Goal: Task Accomplishment & Management: Use online tool/utility

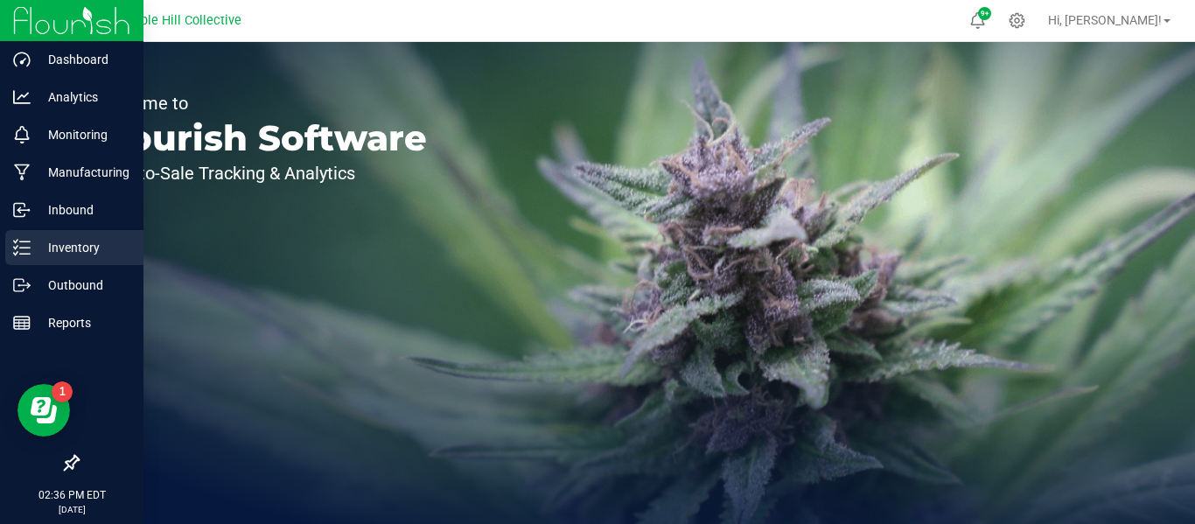
click at [59, 245] on p "Inventory" at bounding box center [83, 247] width 105 height 21
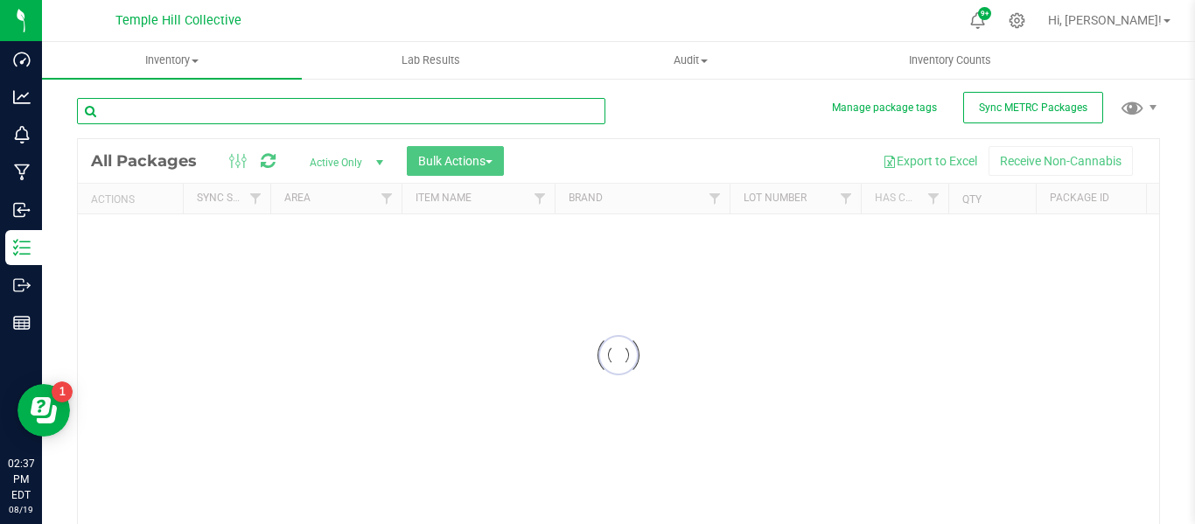
click at [229, 109] on input "text" at bounding box center [341, 111] width 528 height 26
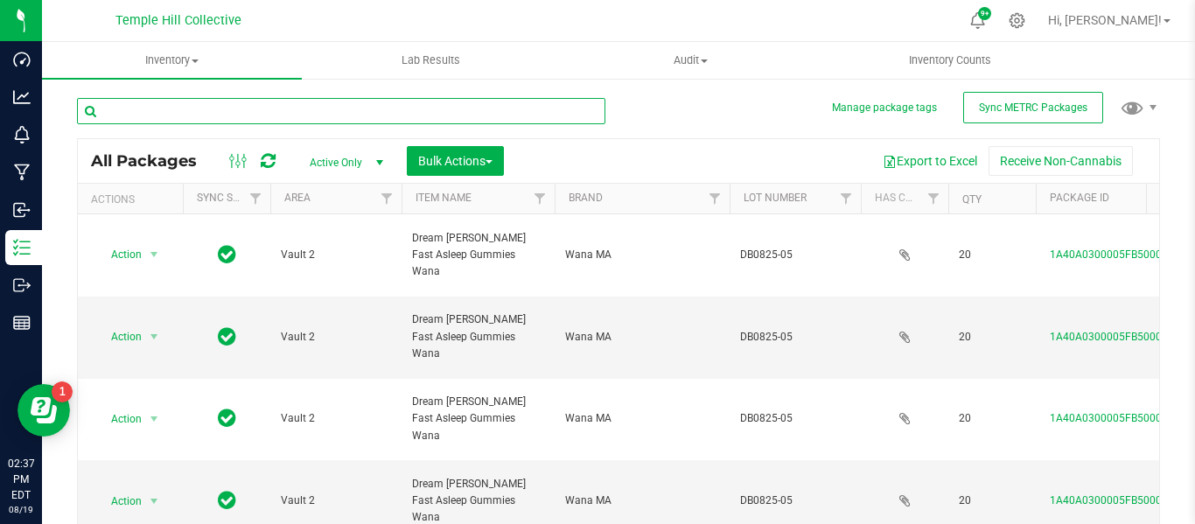
click at [146, 104] on input "text" at bounding box center [341, 111] width 528 height 26
type input "100"
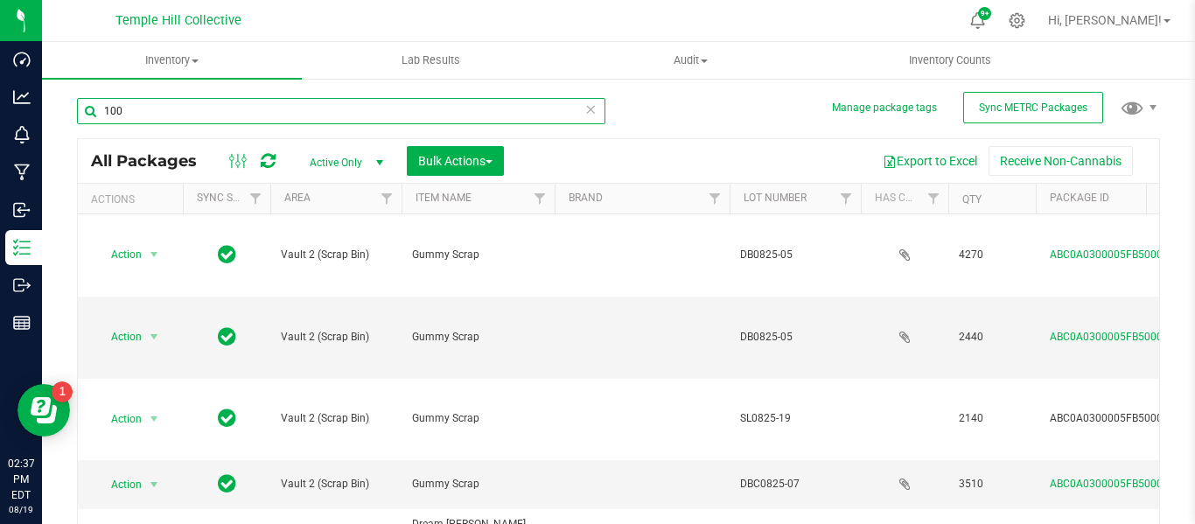
type input "[DATE]"
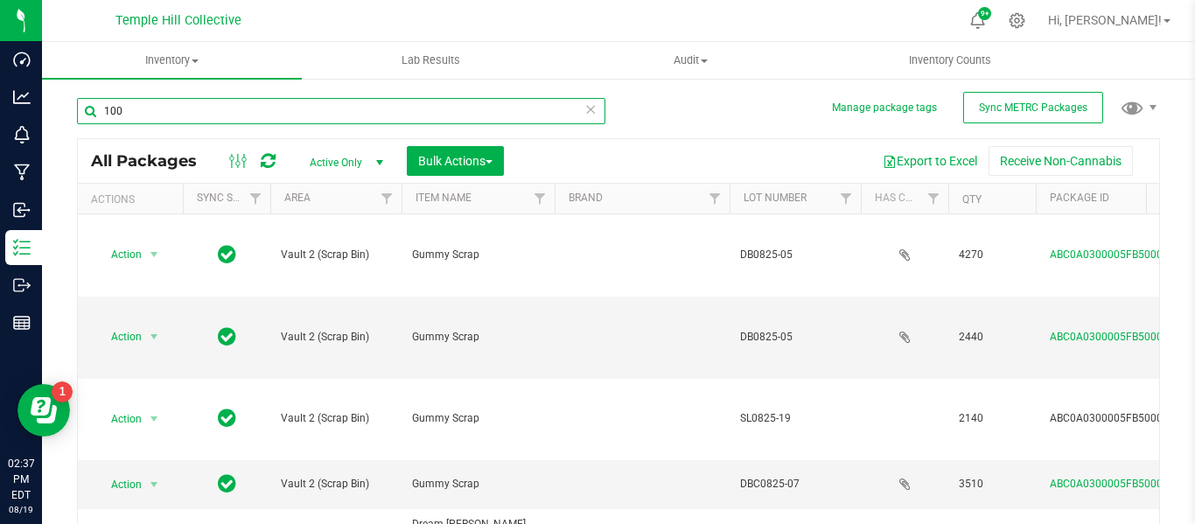
type input "[DATE]"
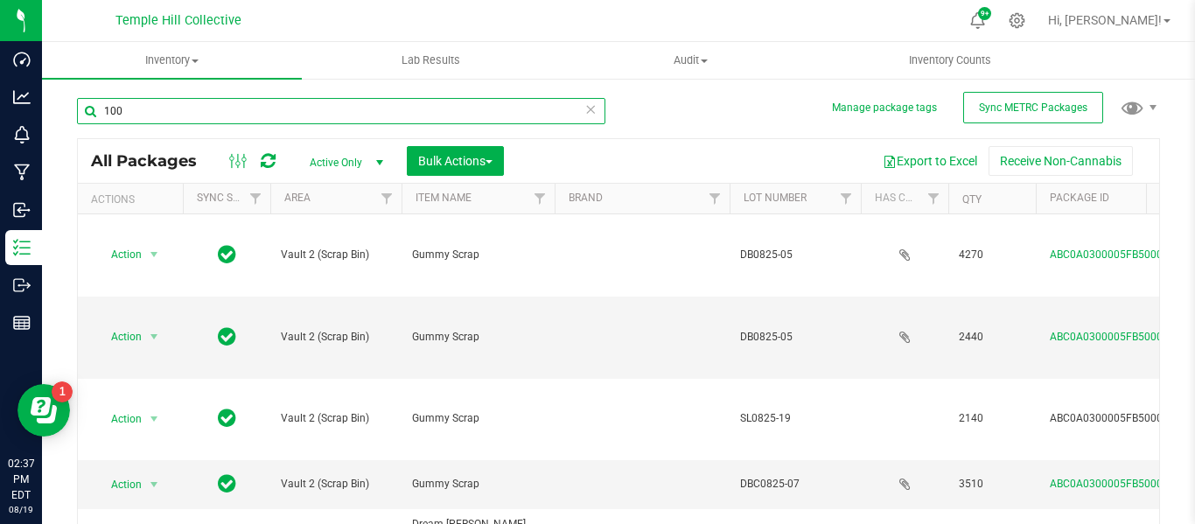
type input "[DATE]"
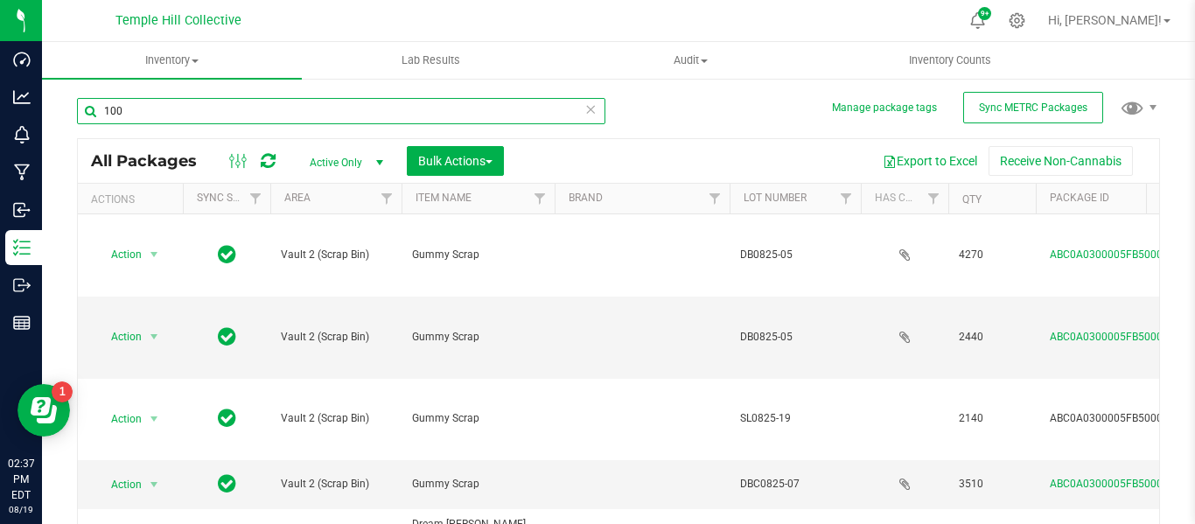
type input "[DATE]"
click at [146, 112] on input "100" at bounding box center [341, 111] width 528 height 26
type input "100663"
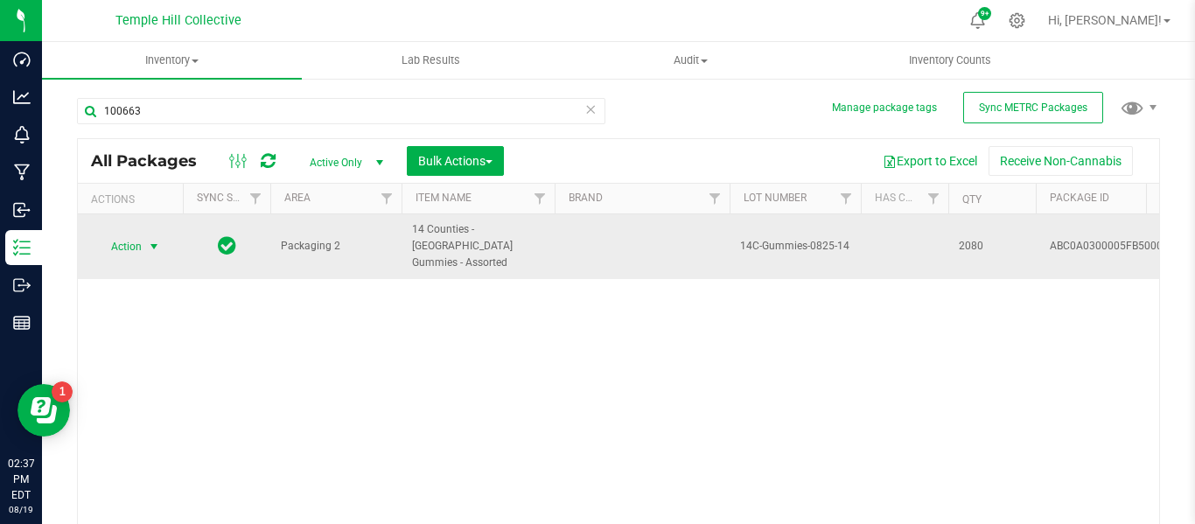
click at [140, 234] on span "Action" at bounding box center [118, 246] width 47 height 24
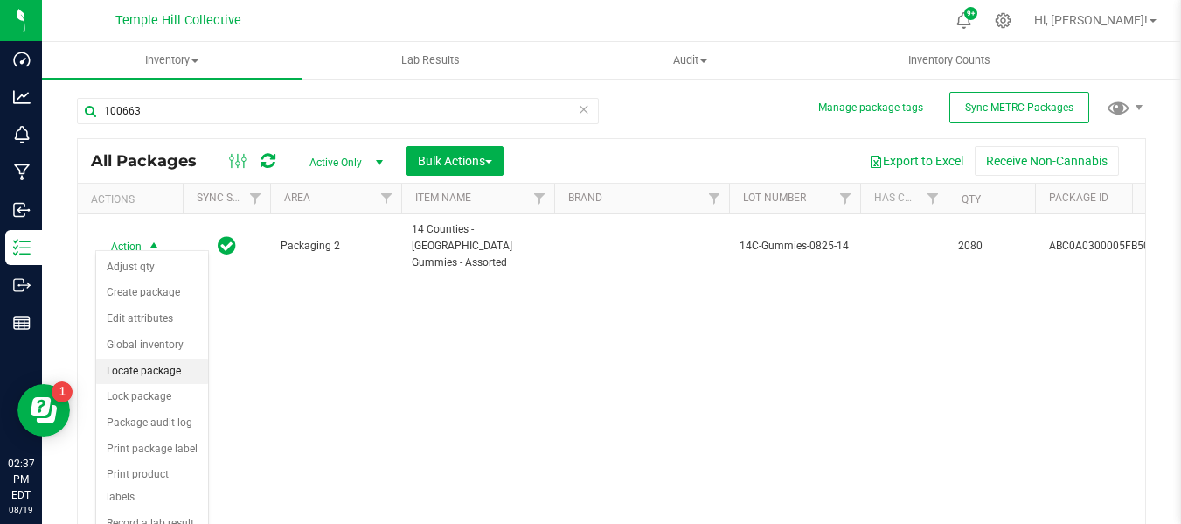
click at [151, 373] on li "Locate package" at bounding box center [152, 372] width 112 height 26
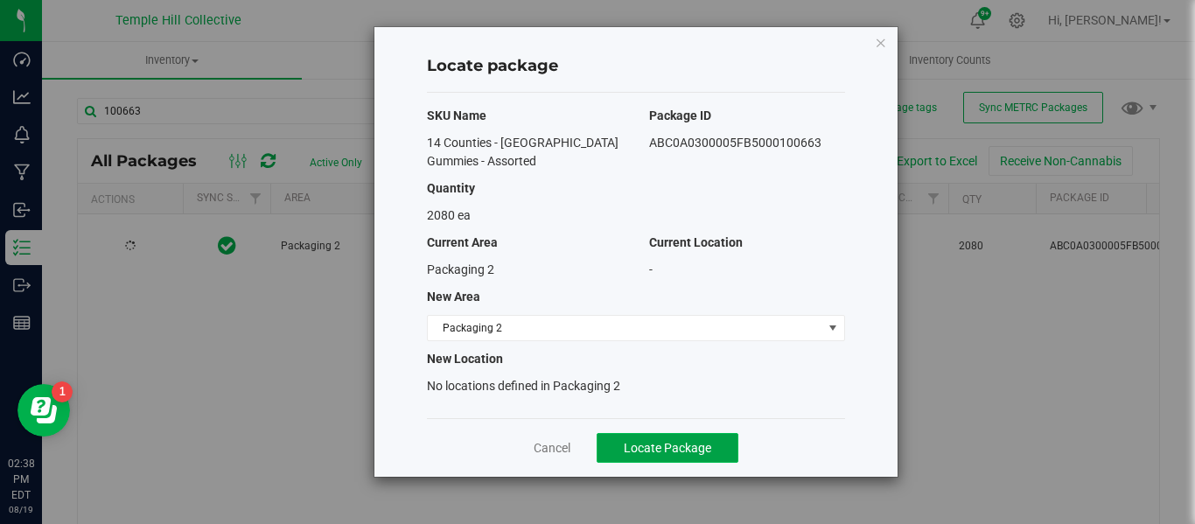
click at [641, 444] on span "Locate Package" at bounding box center [667, 448] width 87 height 14
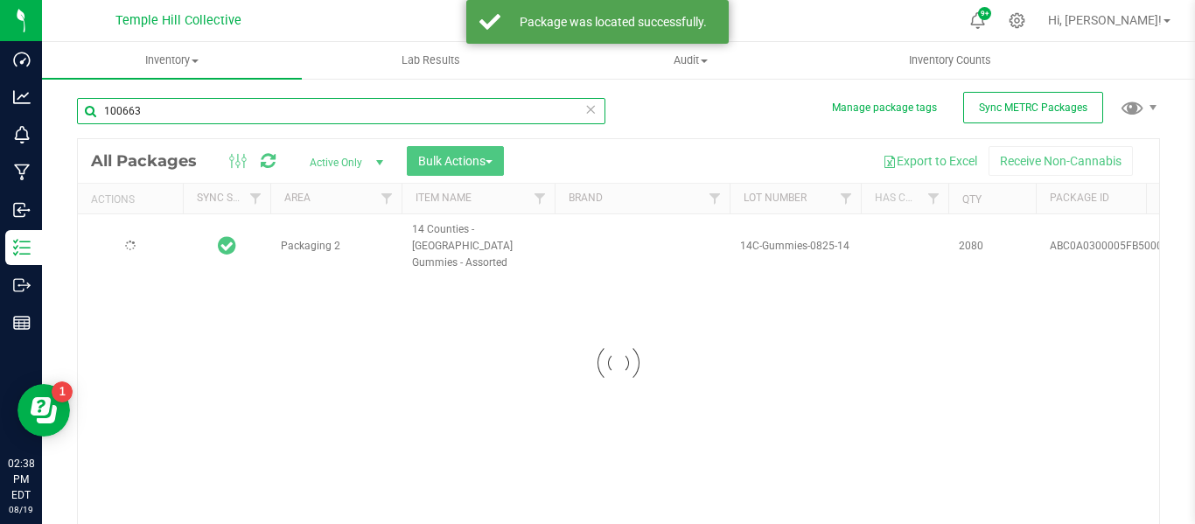
click at [150, 104] on input "100663" at bounding box center [341, 111] width 528 height 26
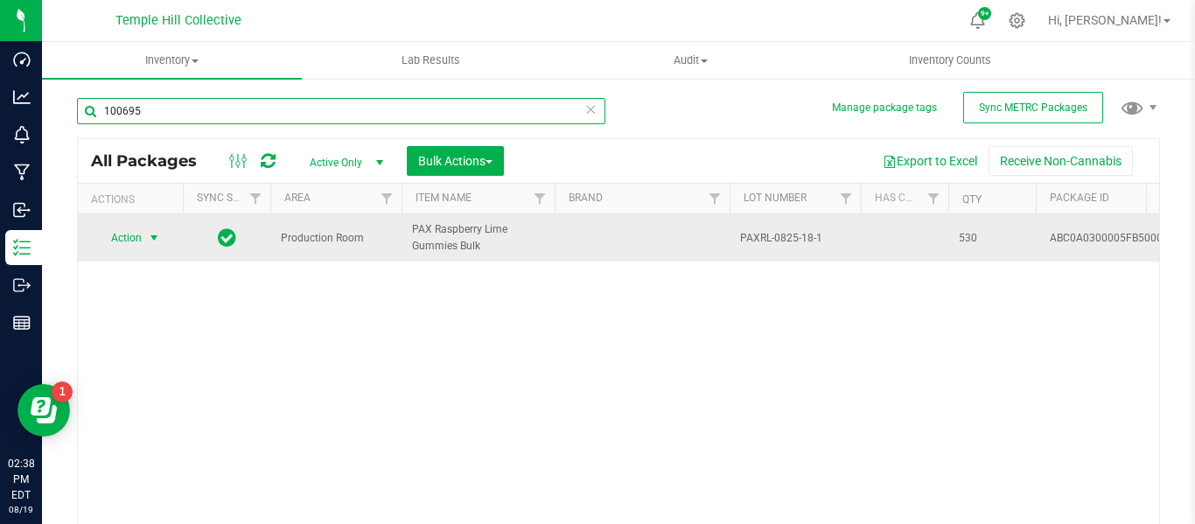
type input "100695"
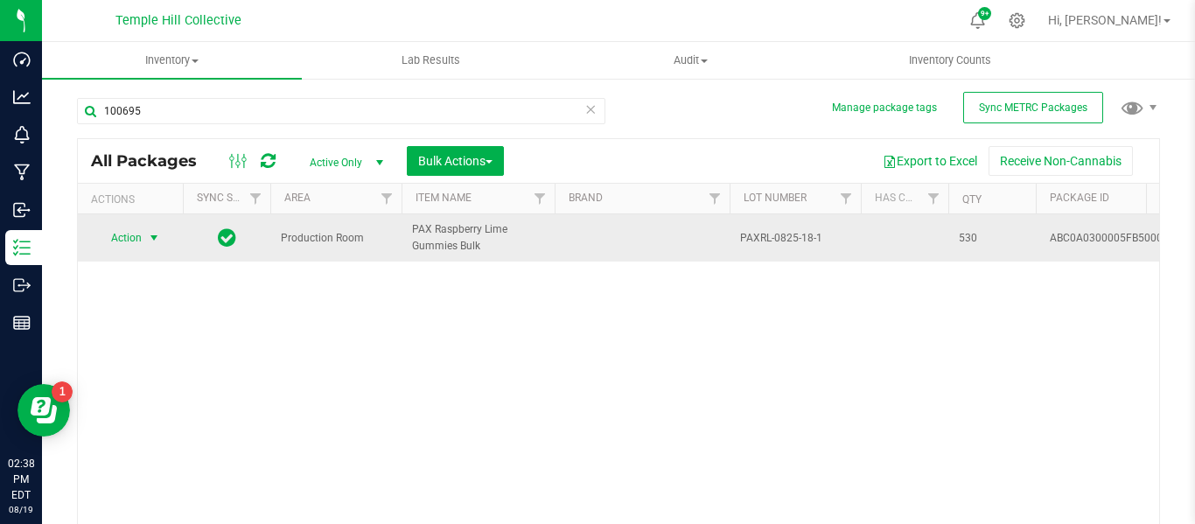
click at [151, 237] on span "select" at bounding box center [154, 238] width 14 height 14
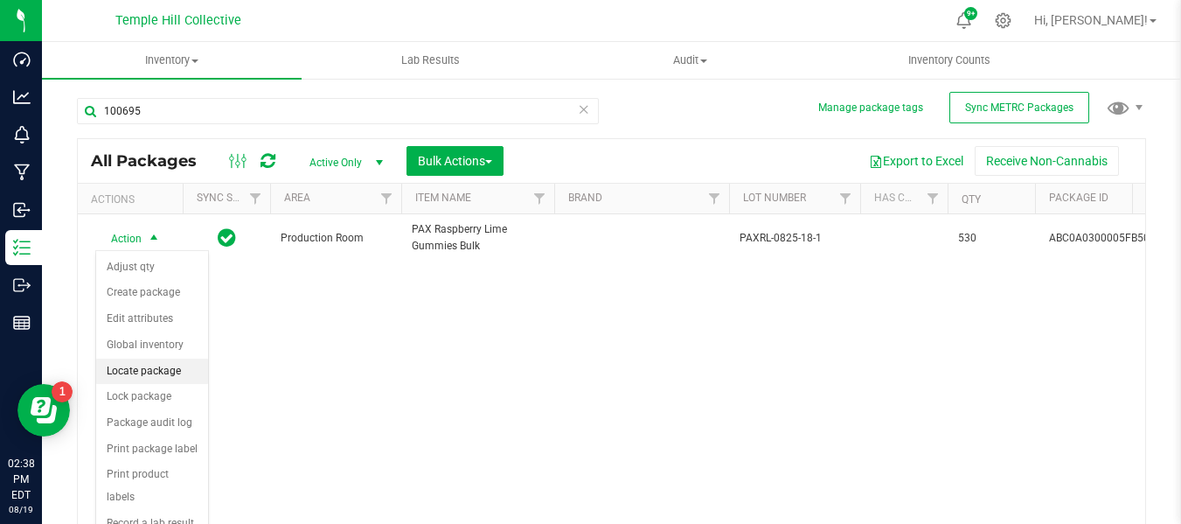
click at [171, 373] on li "Locate package" at bounding box center [152, 372] width 112 height 26
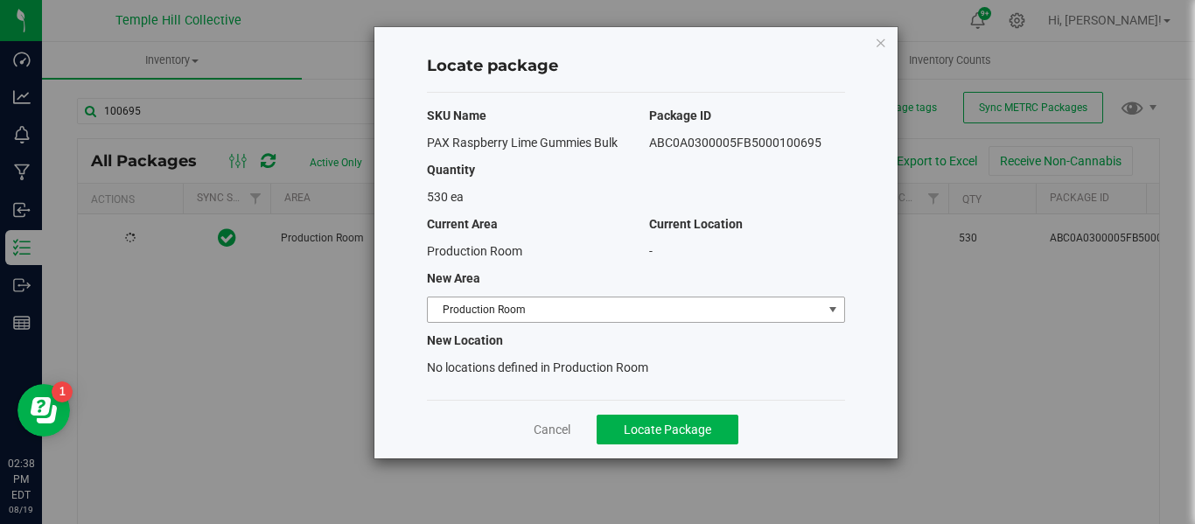
click at [600, 303] on span "Production Room" at bounding box center [625, 309] width 394 height 24
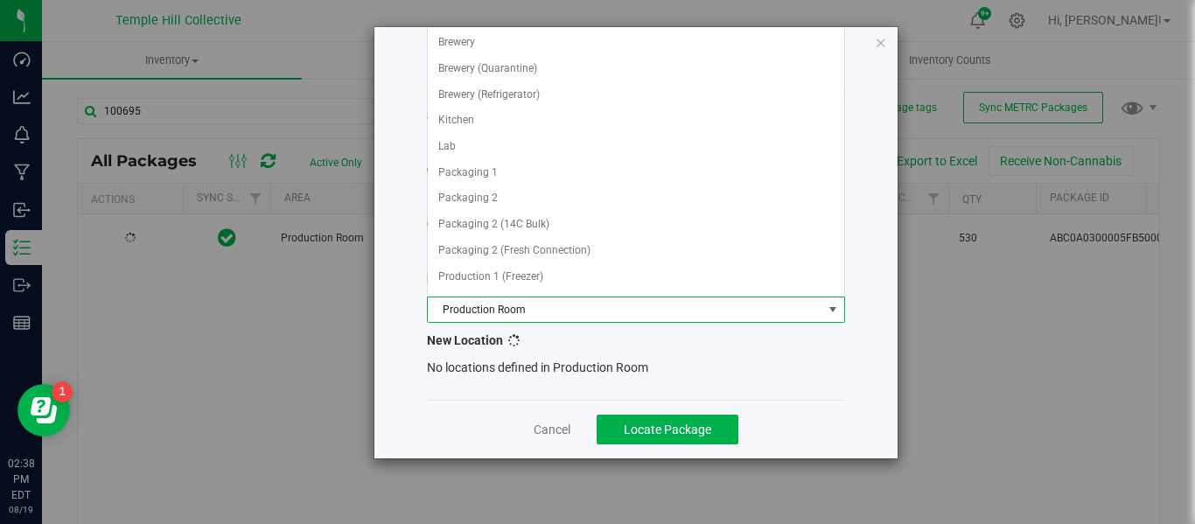
scroll to position [154, 0]
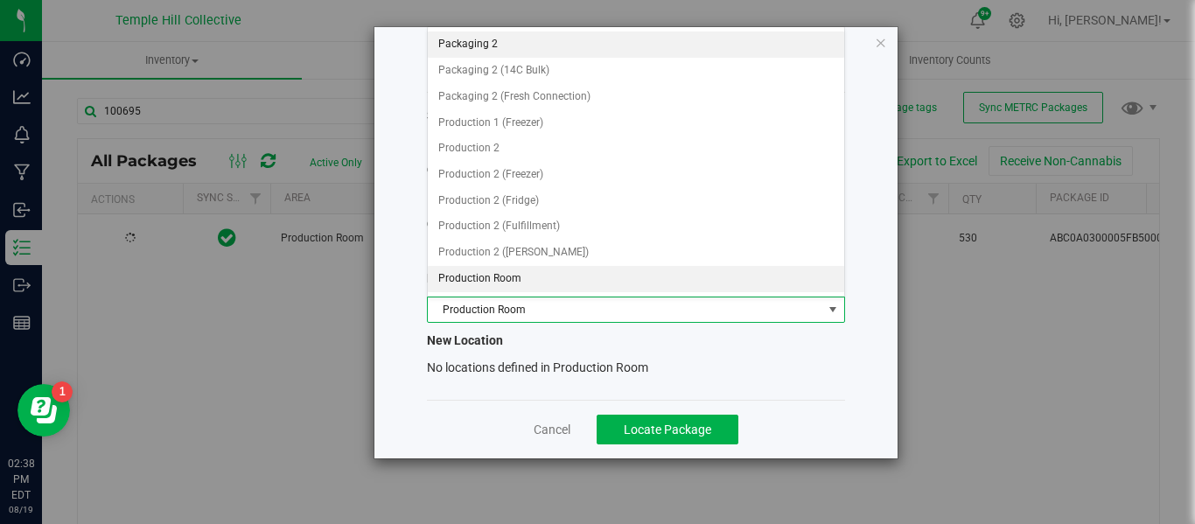
click at [506, 42] on li "Packaging 2" at bounding box center [636, 44] width 416 height 26
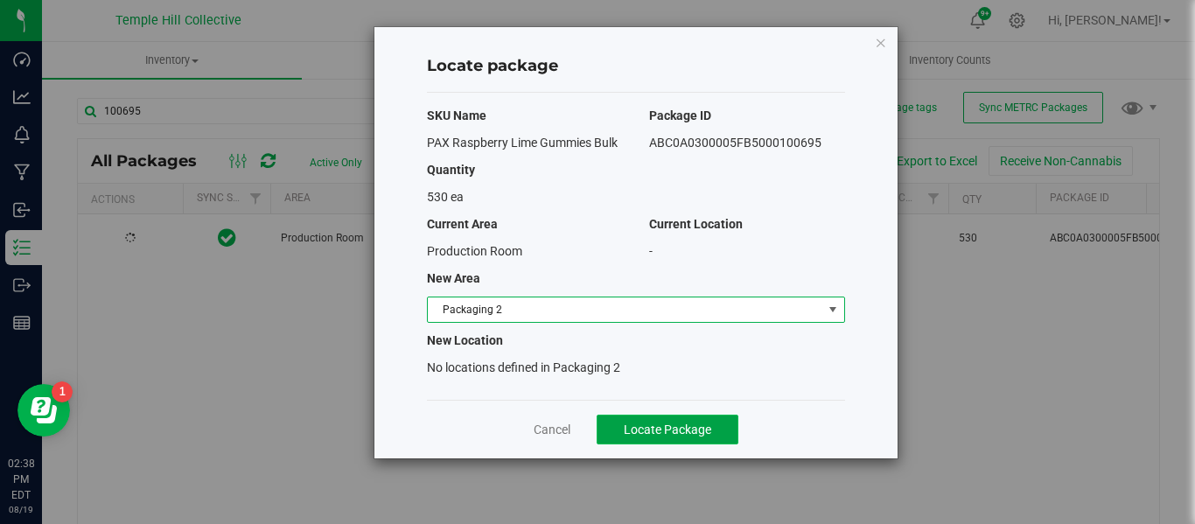
click at [659, 431] on span "Locate Package" at bounding box center [667, 429] width 87 height 14
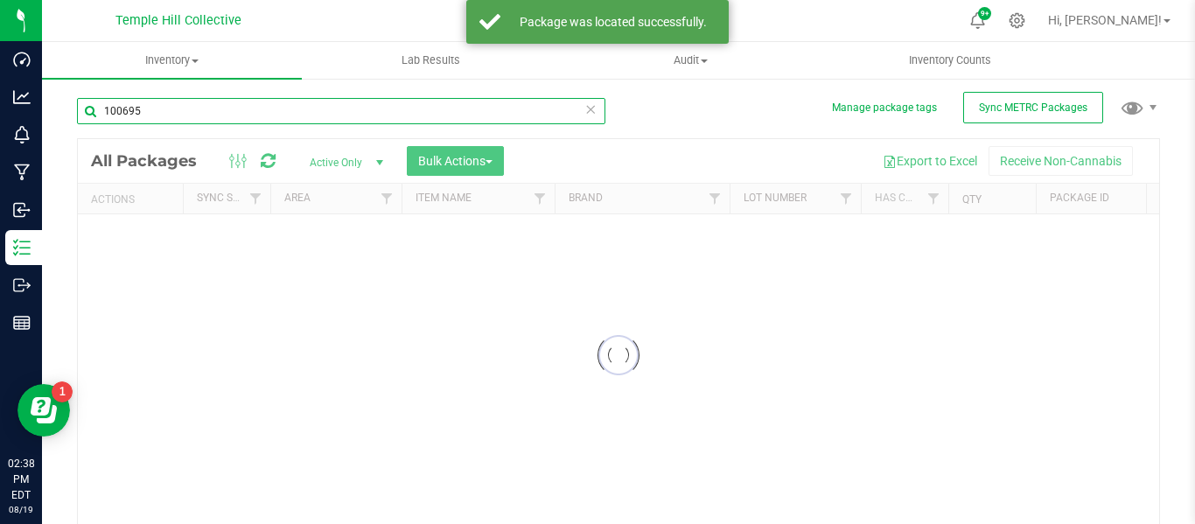
click at [198, 114] on input "100695" at bounding box center [341, 111] width 528 height 26
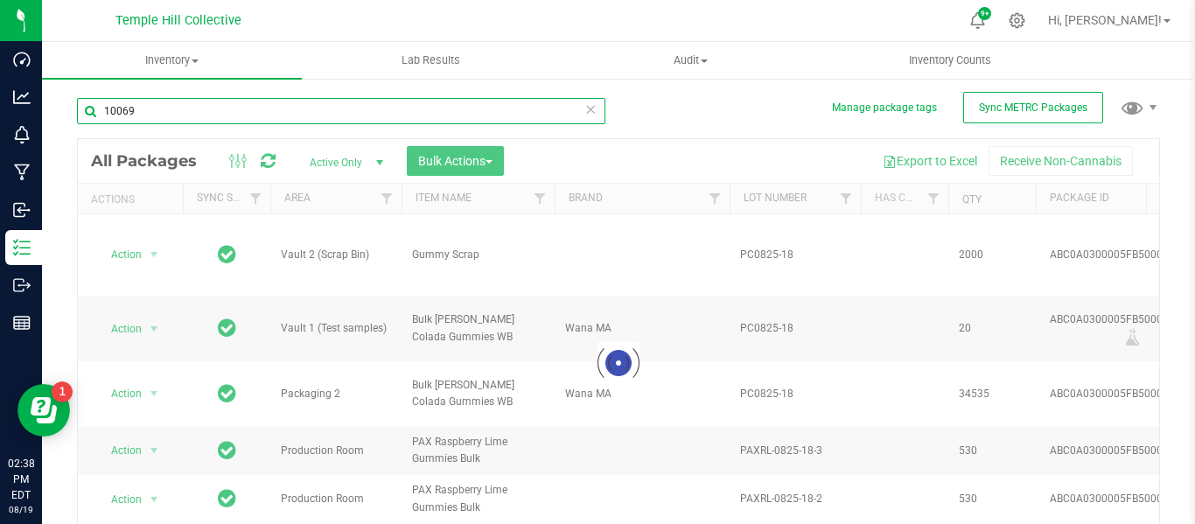
click at [198, 114] on input "10069" at bounding box center [341, 111] width 528 height 26
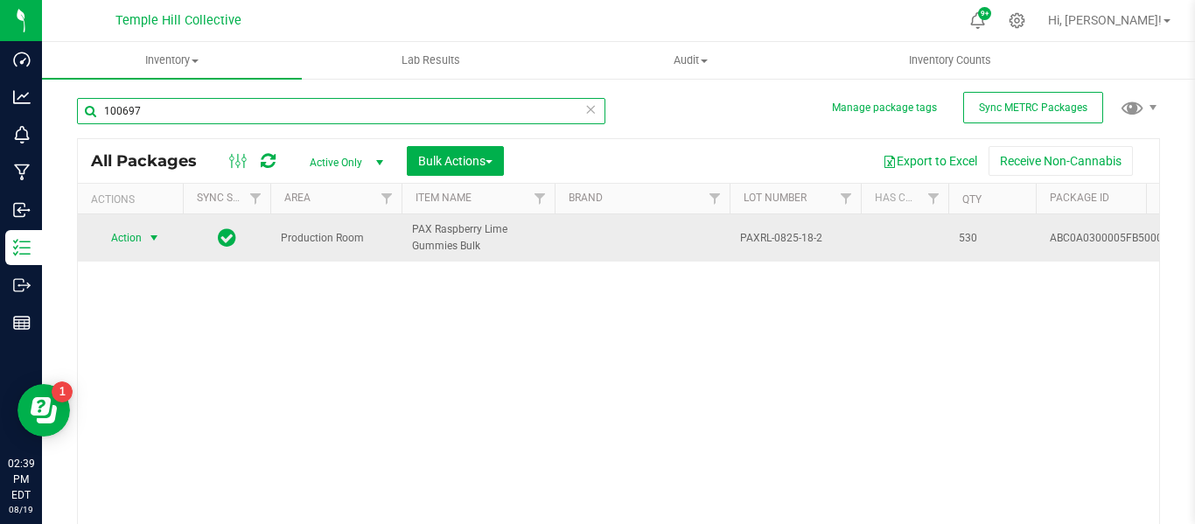
type input "100697"
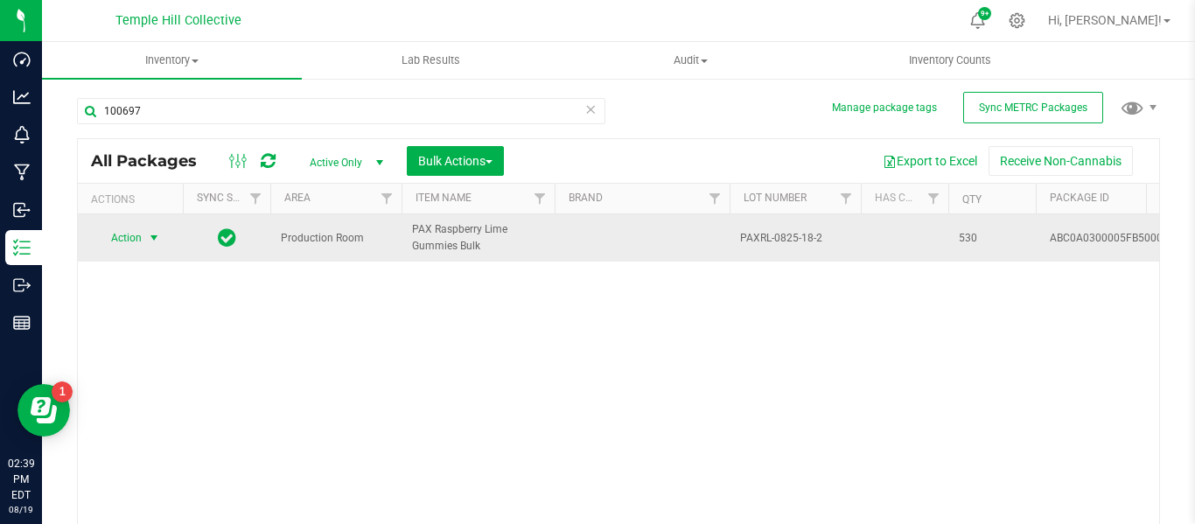
click at [142, 238] on span "Action" at bounding box center [118, 238] width 47 height 24
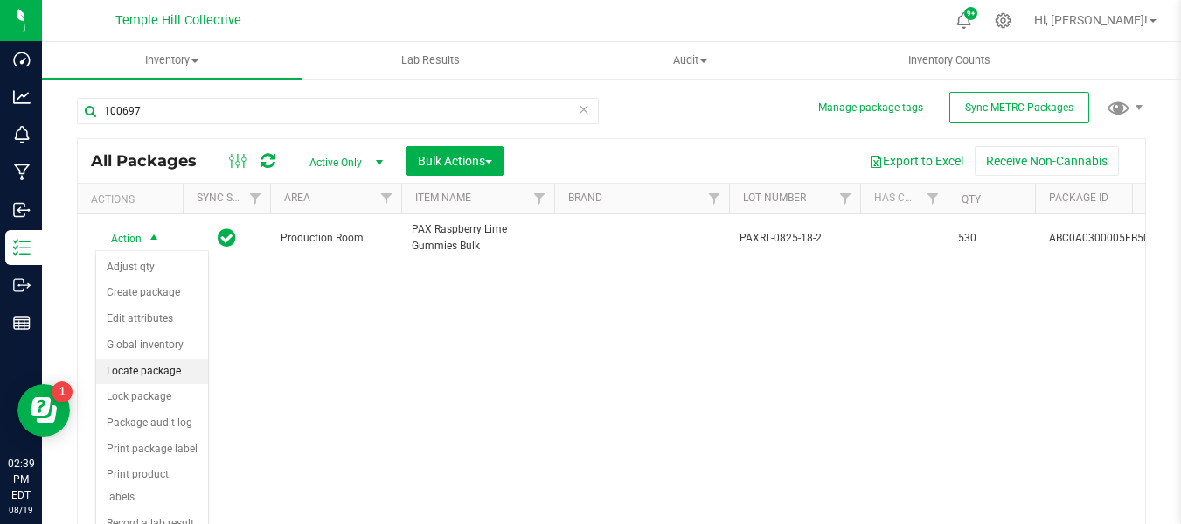
click at [171, 369] on li "Locate package" at bounding box center [152, 372] width 112 height 26
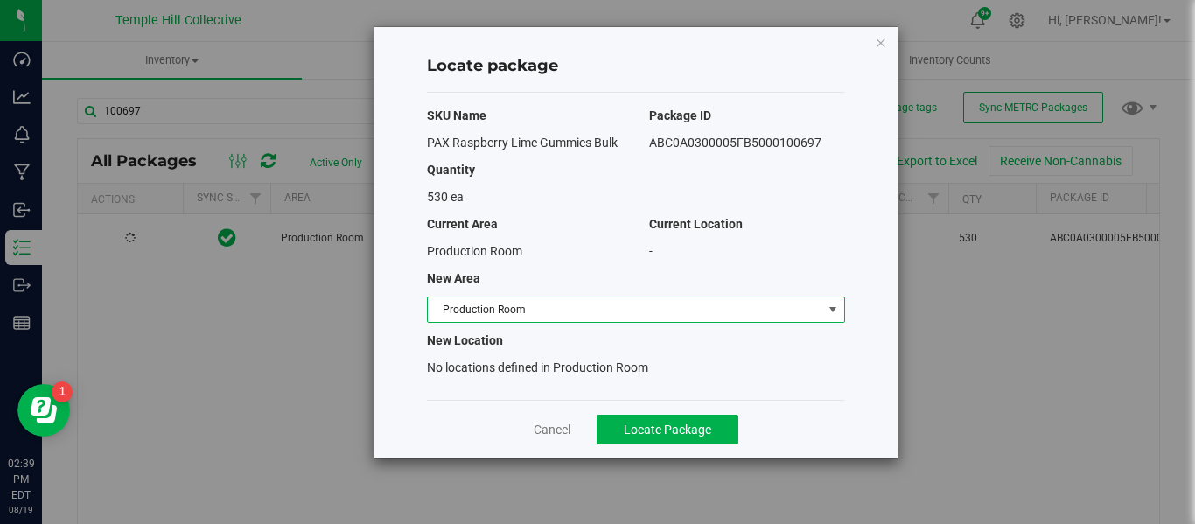
click at [526, 307] on span "Production Room" at bounding box center [625, 309] width 394 height 24
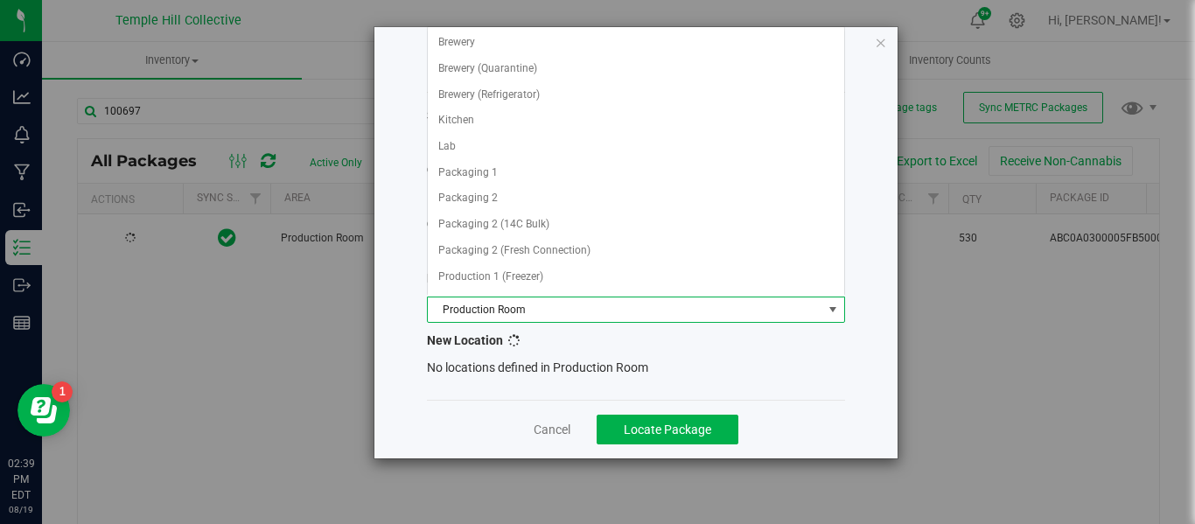
scroll to position [154, 0]
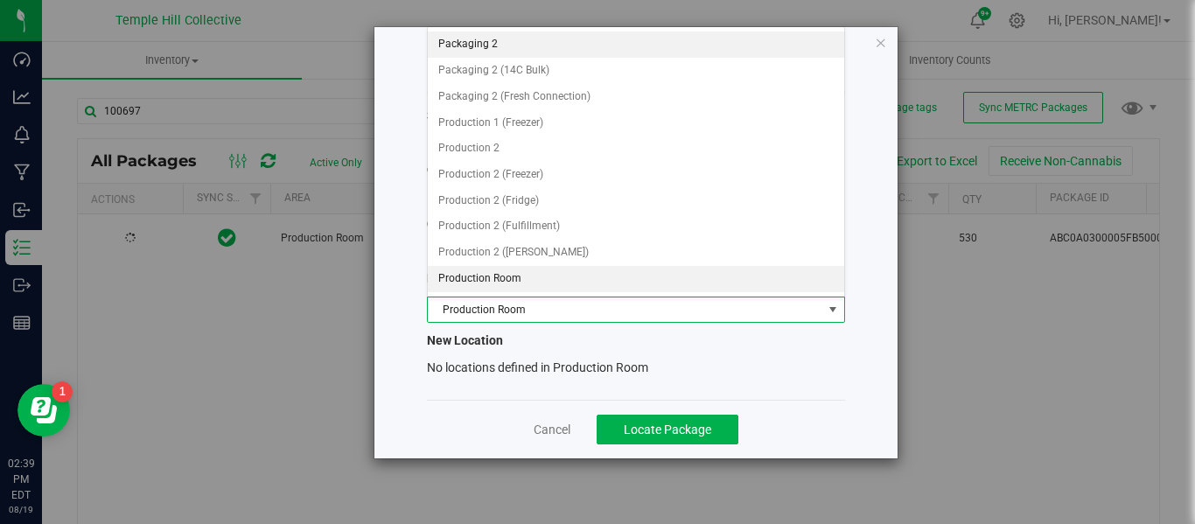
click at [543, 47] on li "Packaging 2" at bounding box center [636, 44] width 416 height 26
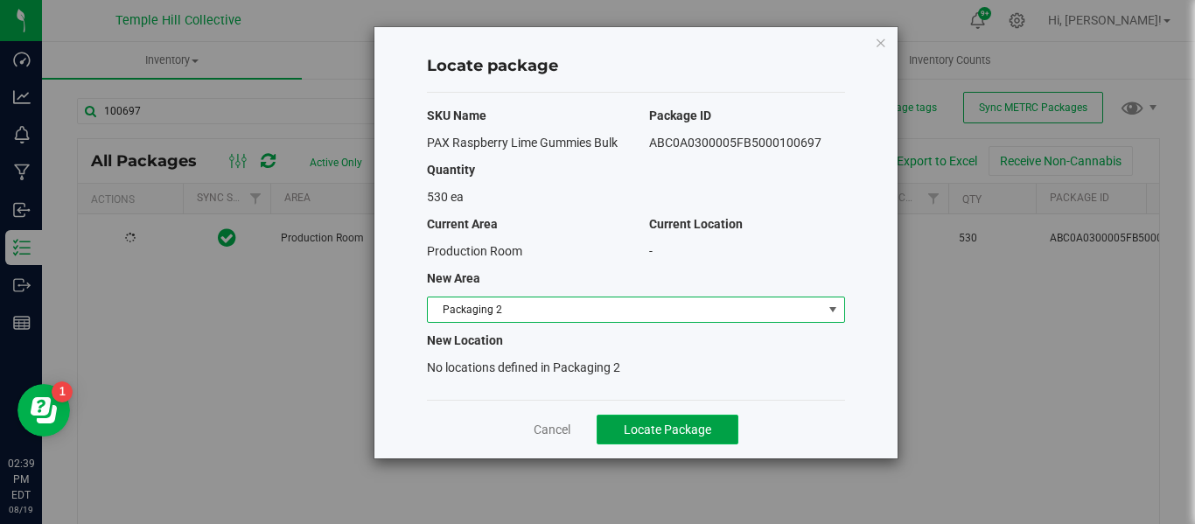
click at [707, 430] on span "Locate Package" at bounding box center [667, 429] width 87 height 14
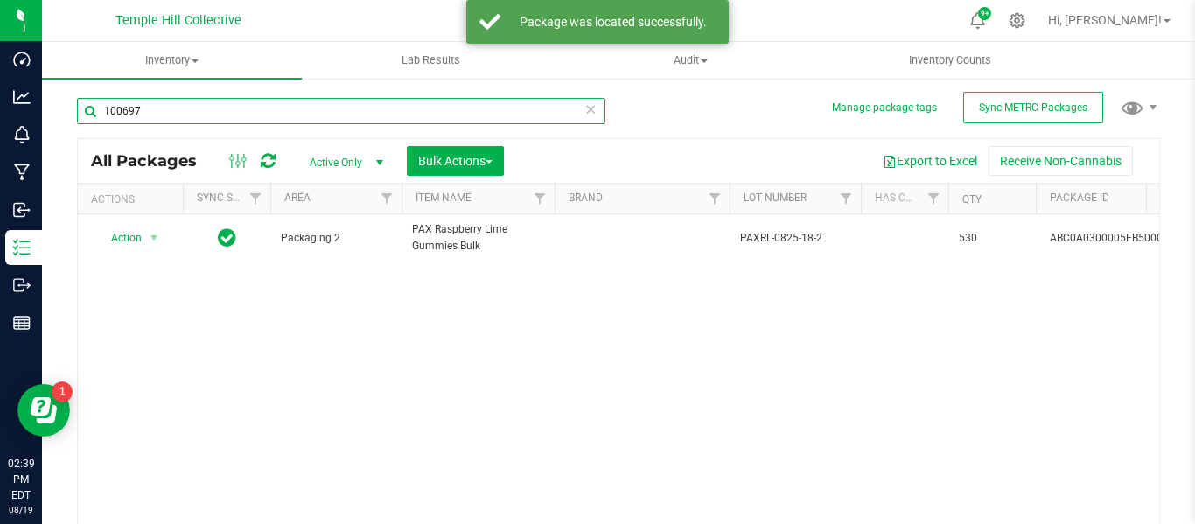
click at [160, 114] on input "100697" at bounding box center [341, 111] width 528 height 26
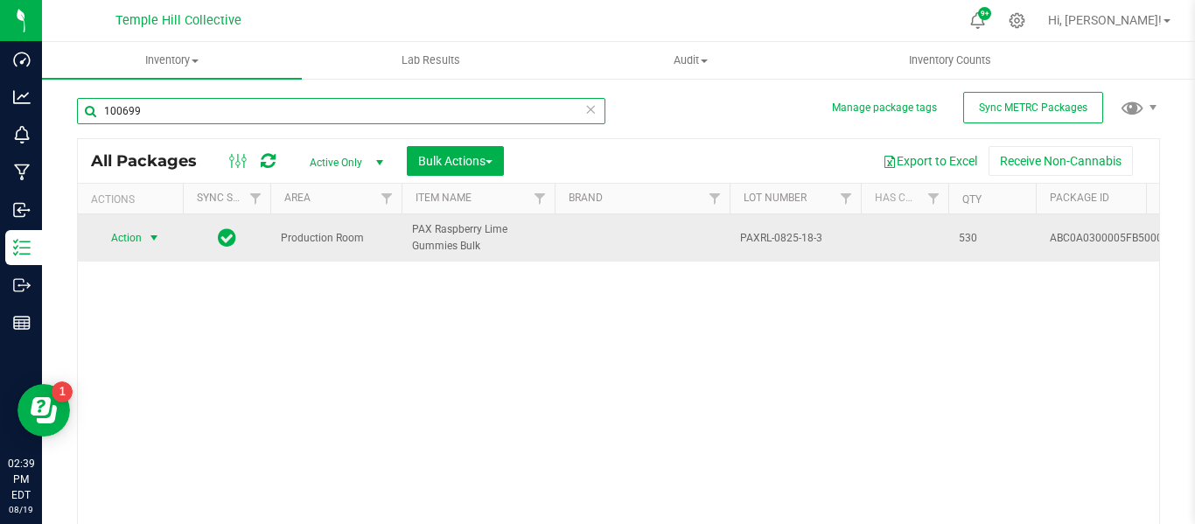
type input "100699"
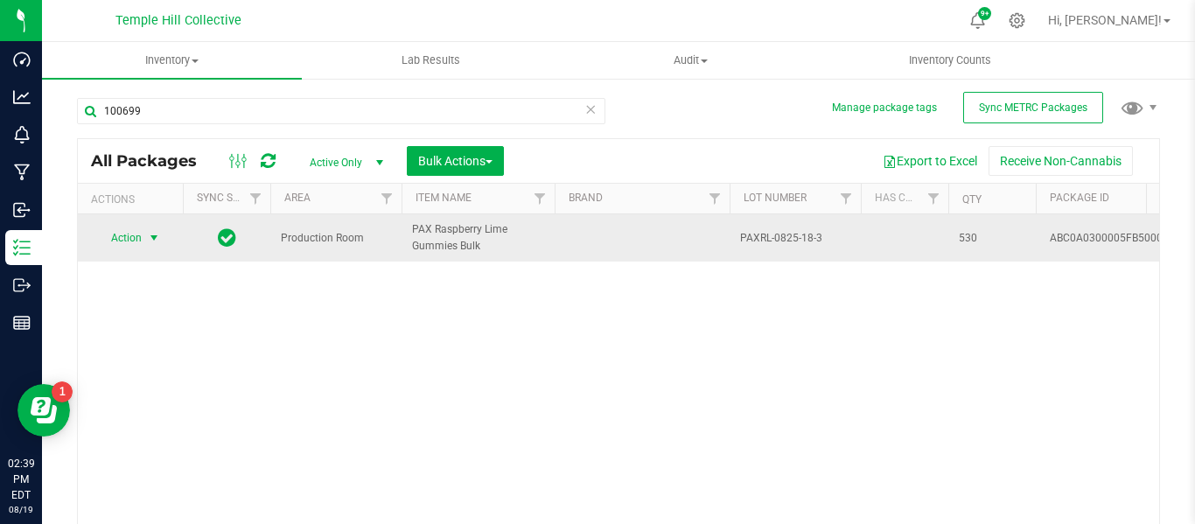
click at [148, 238] on span "select" at bounding box center [154, 238] width 14 height 14
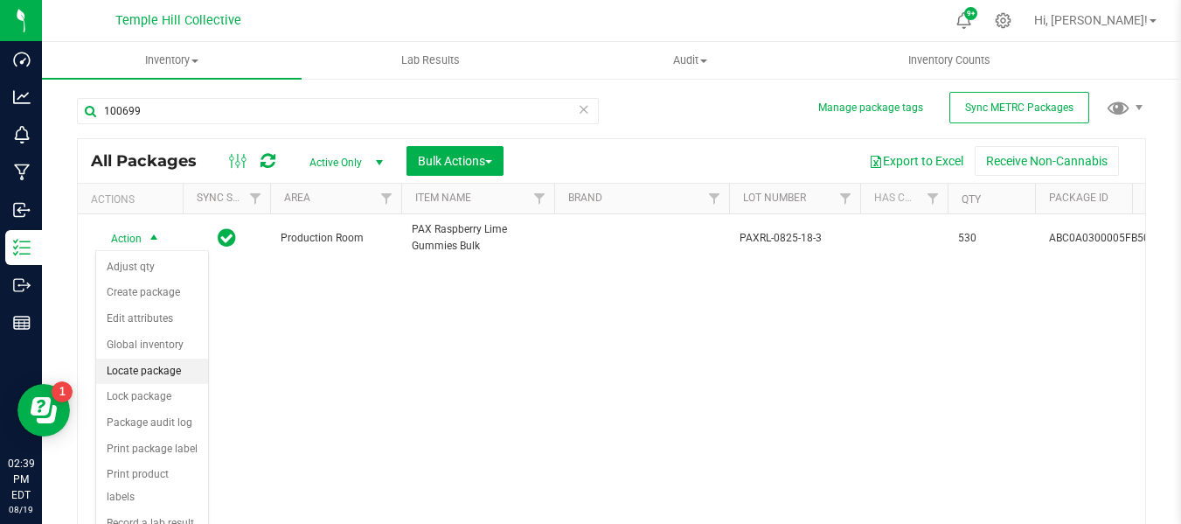
click at [159, 372] on li "Locate package" at bounding box center [152, 372] width 112 height 26
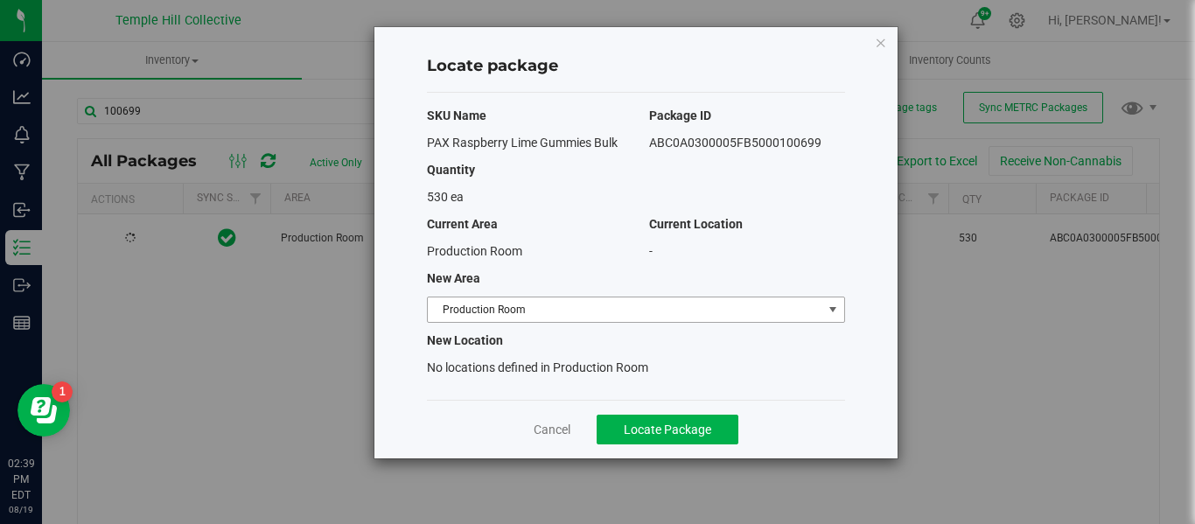
click at [546, 311] on span "Production Room" at bounding box center [625, 309] width 394 height 24
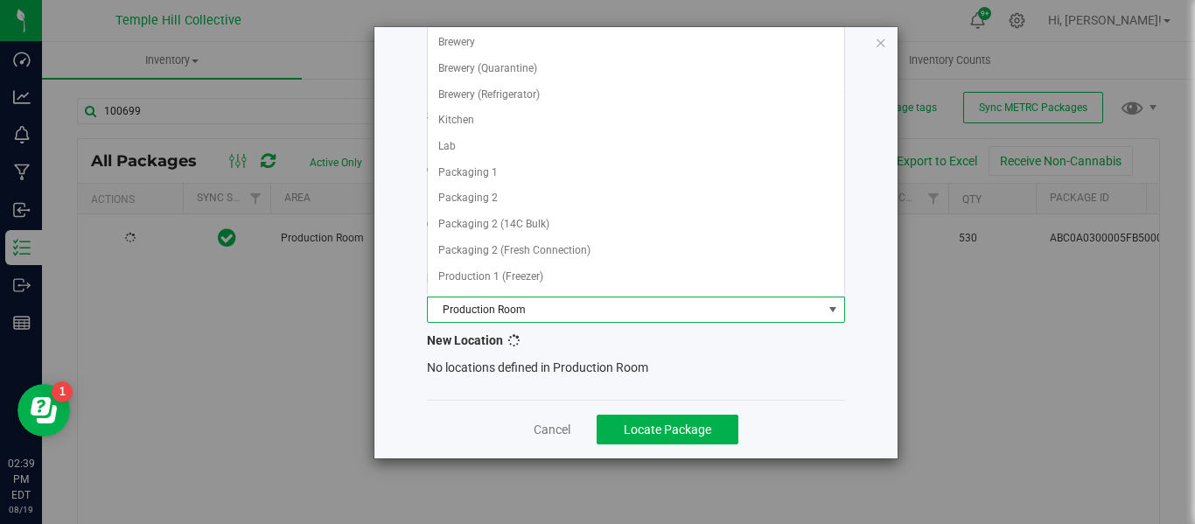
scroll to position [154, 0]
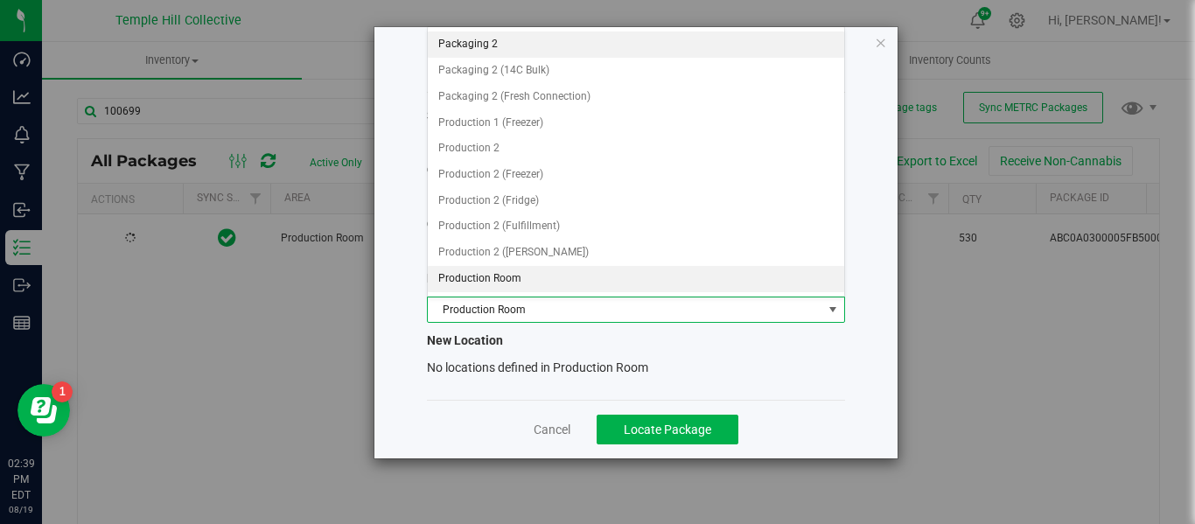
click at [533, 33] on li "Packaging 2" at bounding box center [636, 44] width 416 height 26
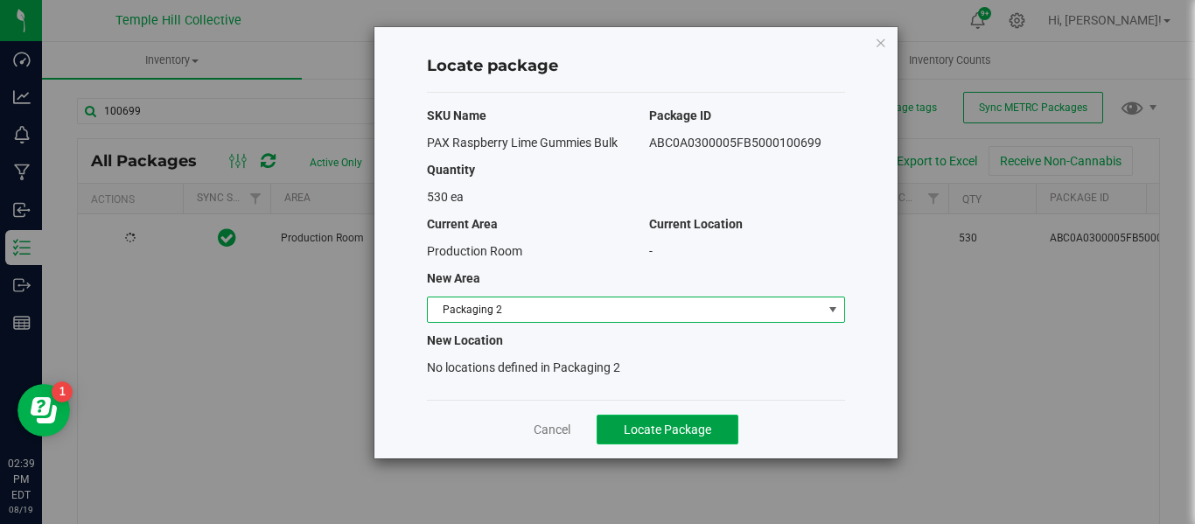
click at [684, 434] on span "Locate Package" at bounding box center [667, 429] width 87 height 14
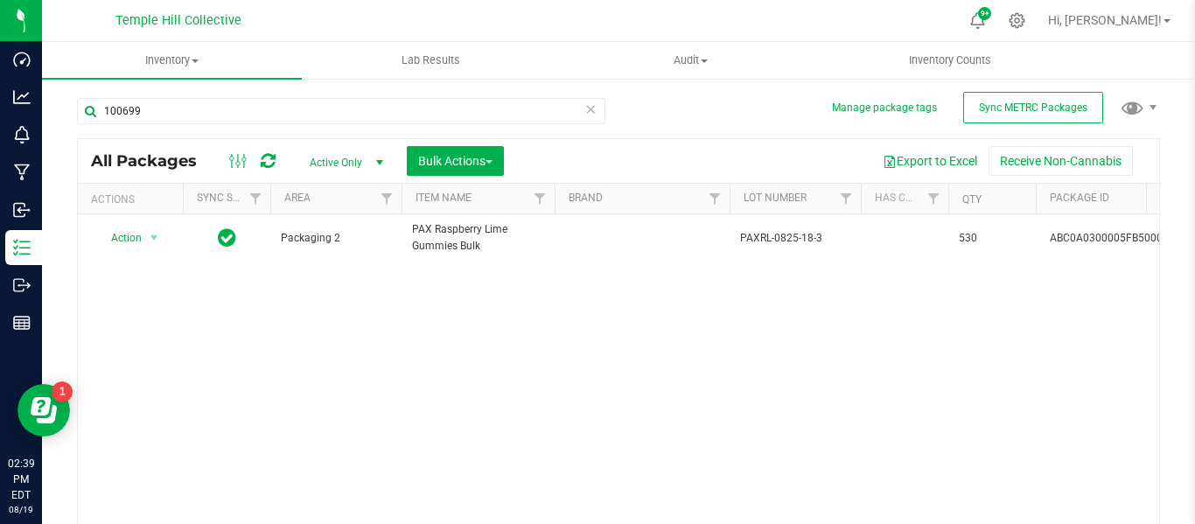
click at [804, 324] on div "Action Action Adjust qty Create package Edit attributes Global inventory Locate…" at bounding box center [618, 379] width 1081 height 330
